Goal: Information Seeking & Learning: Learn about a topic

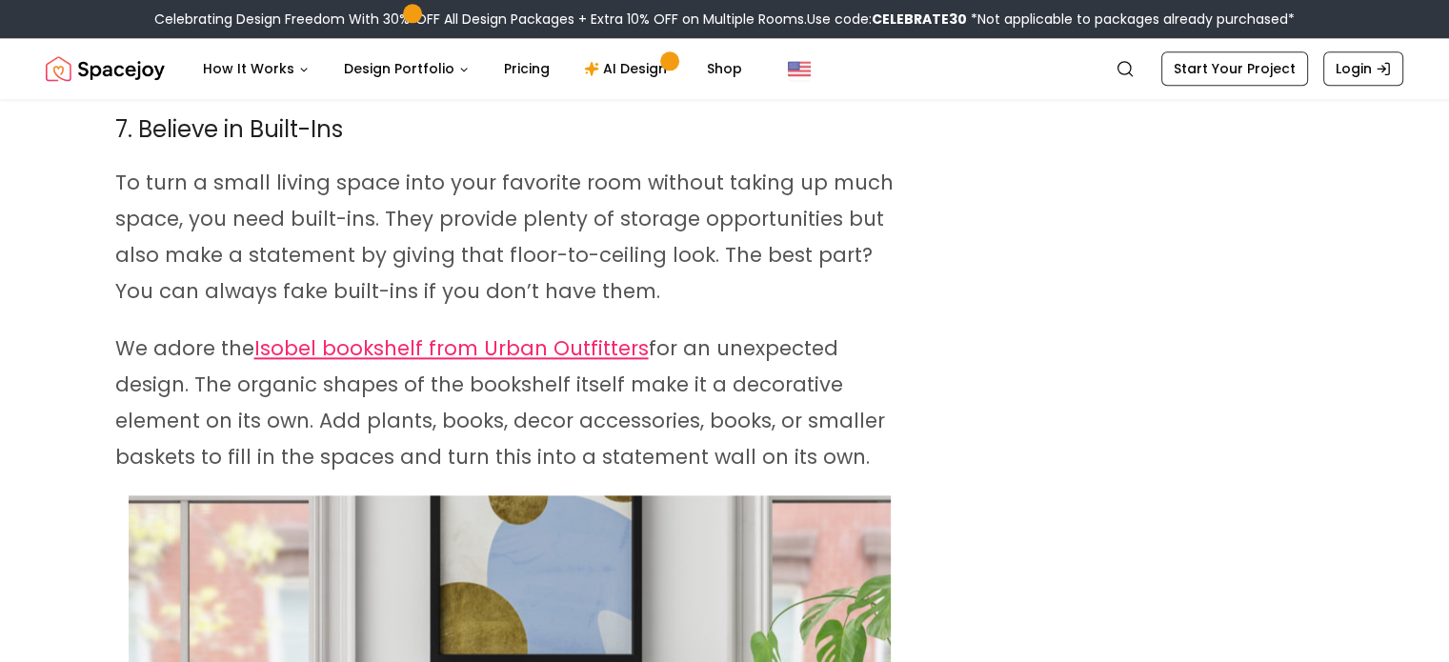
scroll to position [9570, 0]
click at [418, 332] on link "Isobel bookshelf from Urban Outfitters" at bounding box center [451, 346] width 394 height 28
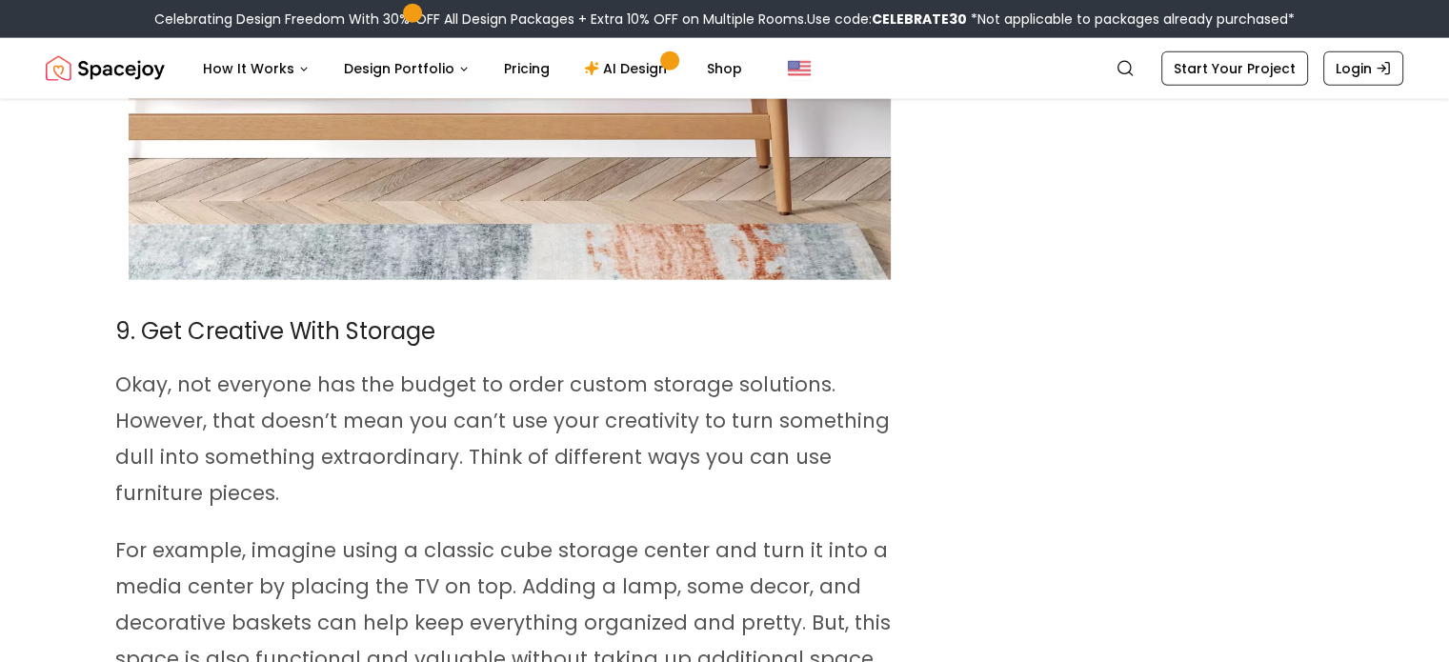
scroll to position [11799, 0]
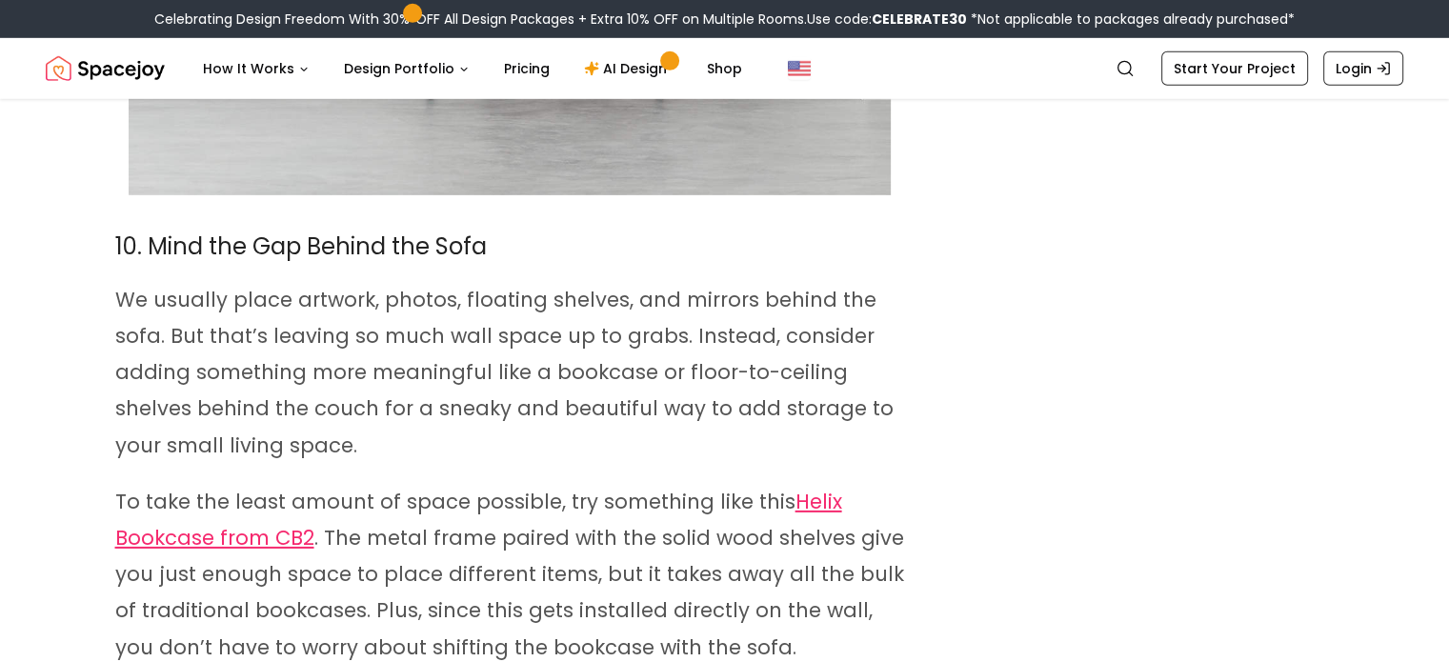
scroll to position [13145, 0]
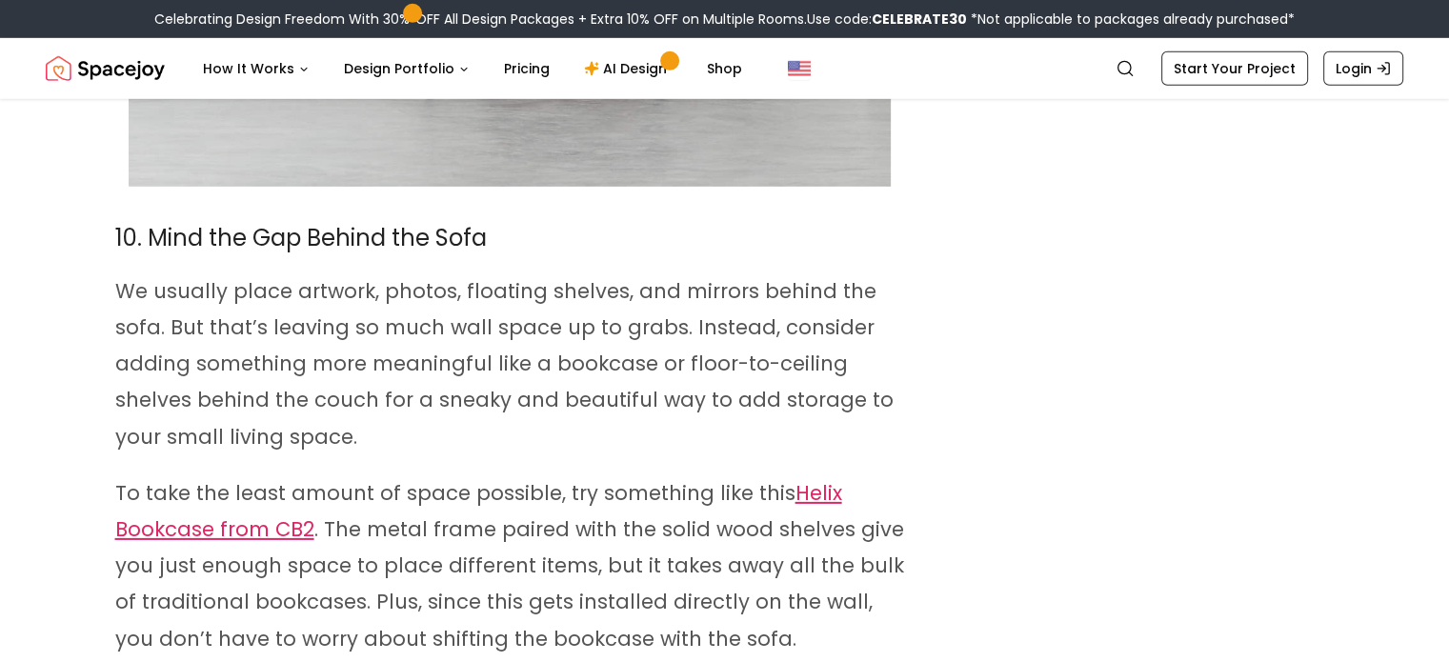
click at [245, 479] on link "Helix Bookcase from CB2" at bounding box center [478, 511] width 727 height 64
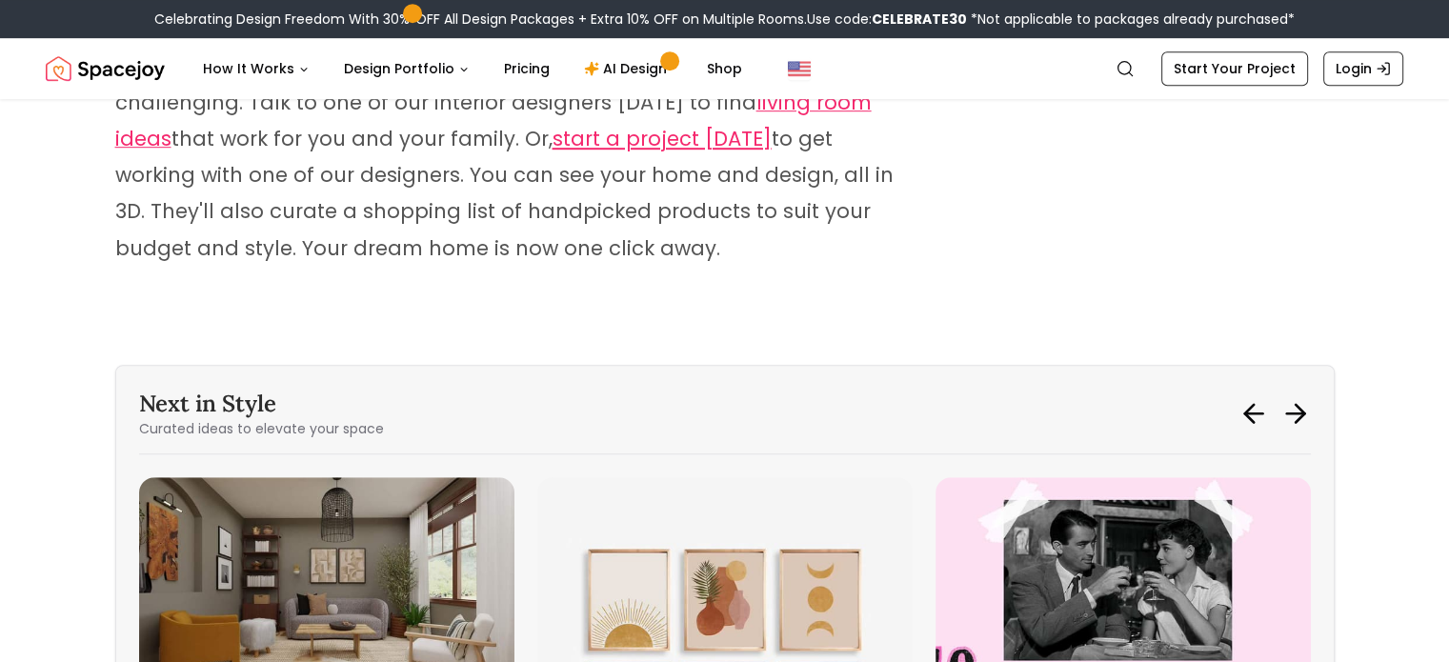
scroll to position [16211, 0]
